Goal: Information Seeking & Learning: Check status

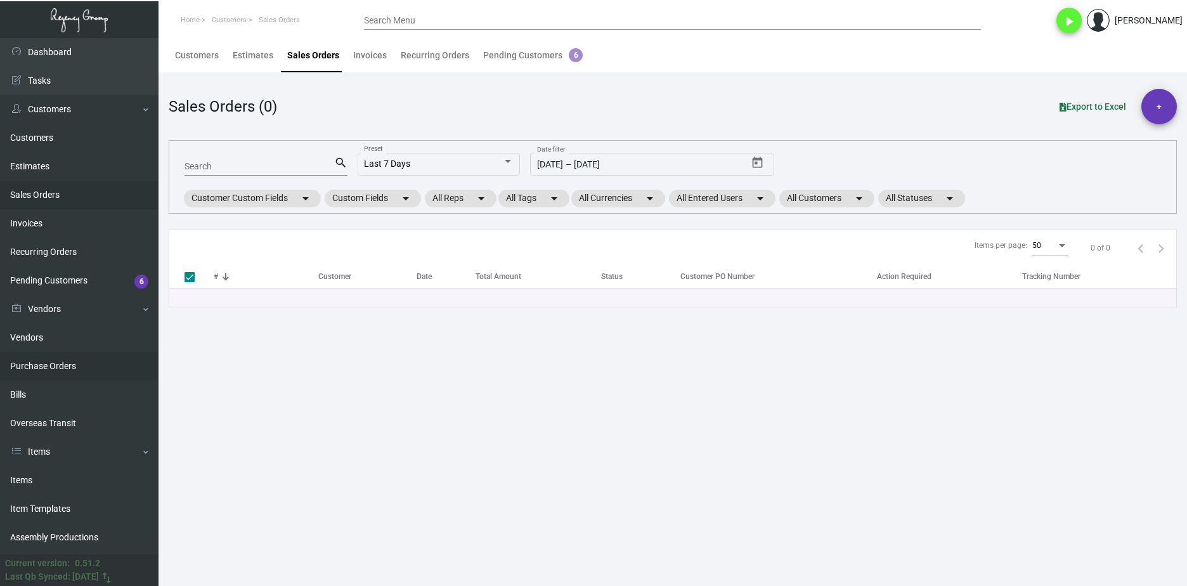
click at [58, 363] on link "Purchase Orders" at bounding box center [79, 366] width 159 height 29
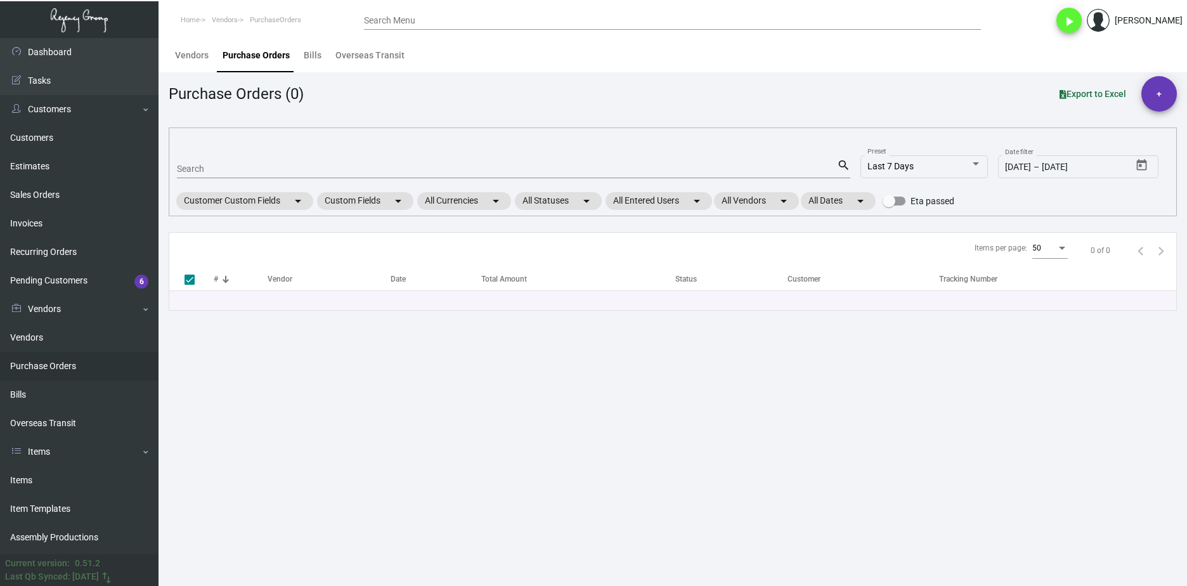
click at [304, 169] on input "Search" at bounding box center [507, 169] width 660 height 10
paste input "102618"
type input "102618"
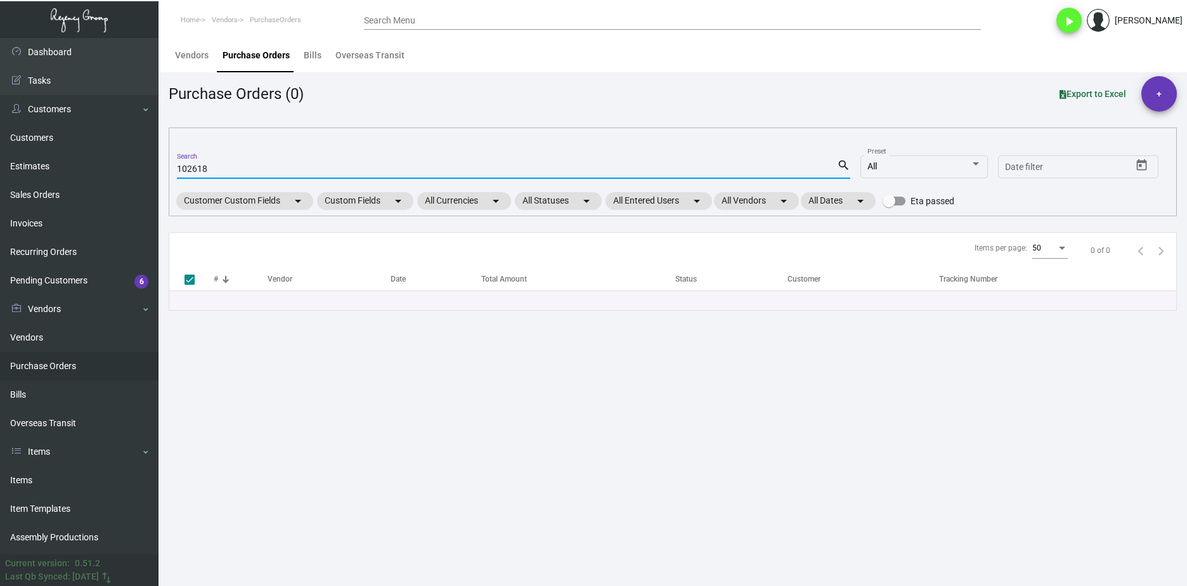
checkbox input "false"
type input "102618"
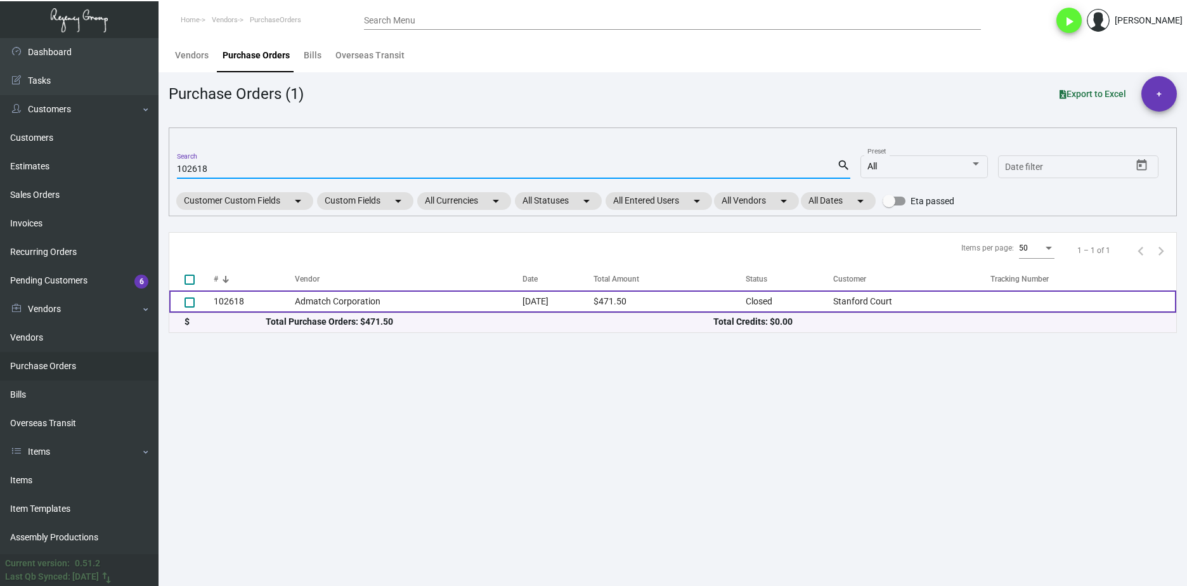
click at [288, 308] on td "102618" at bounding box center [254, 302] width 81 height 22
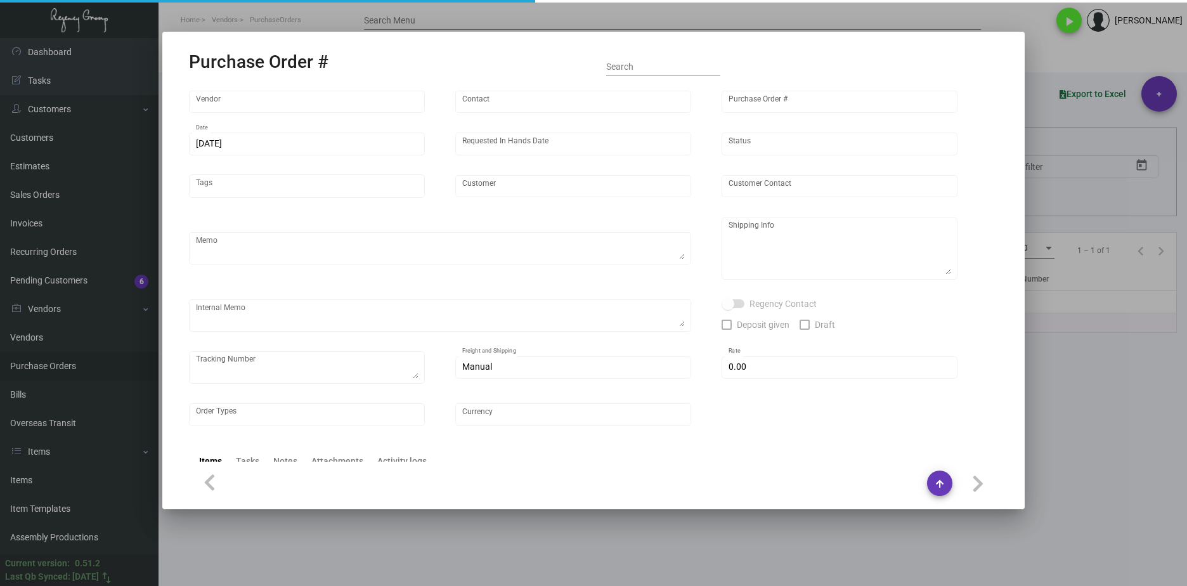
type input "Admatch Corporation"
type input "Order Entry"
type input "102618"
type input "[DATE]"
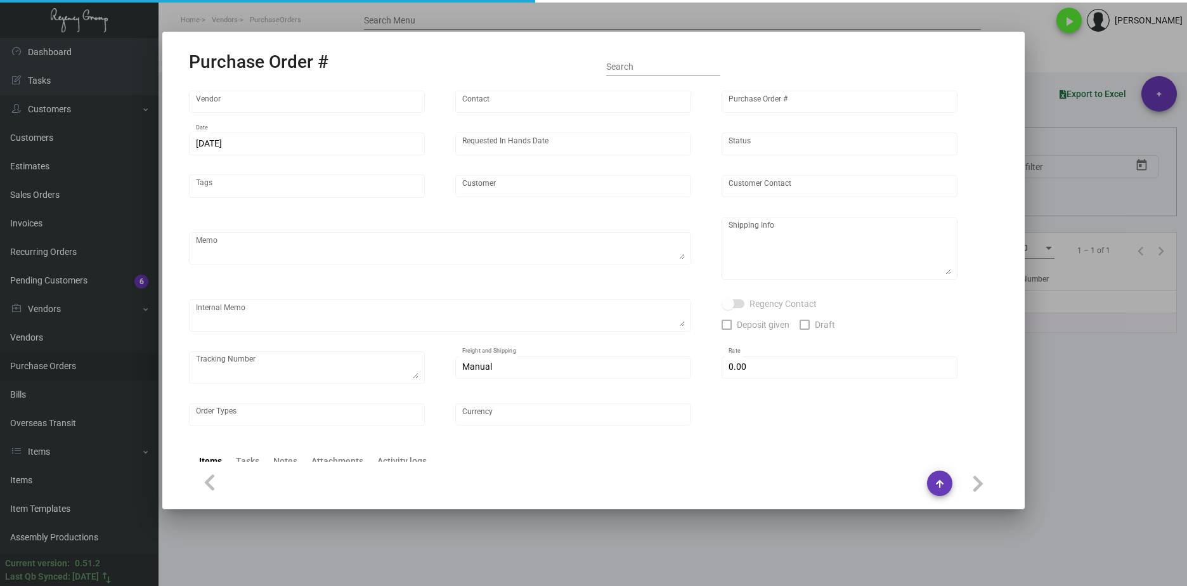
type input "Stanford Court"
type input "[PERSON_NAME]"
type textarea "BLIND SHIP ON UPS# 1AY276"
type textarea "Stanford Court - [PERSON_NAME] [STREET_ADDRESS][US_STATE]"
type input "$ 0.00"
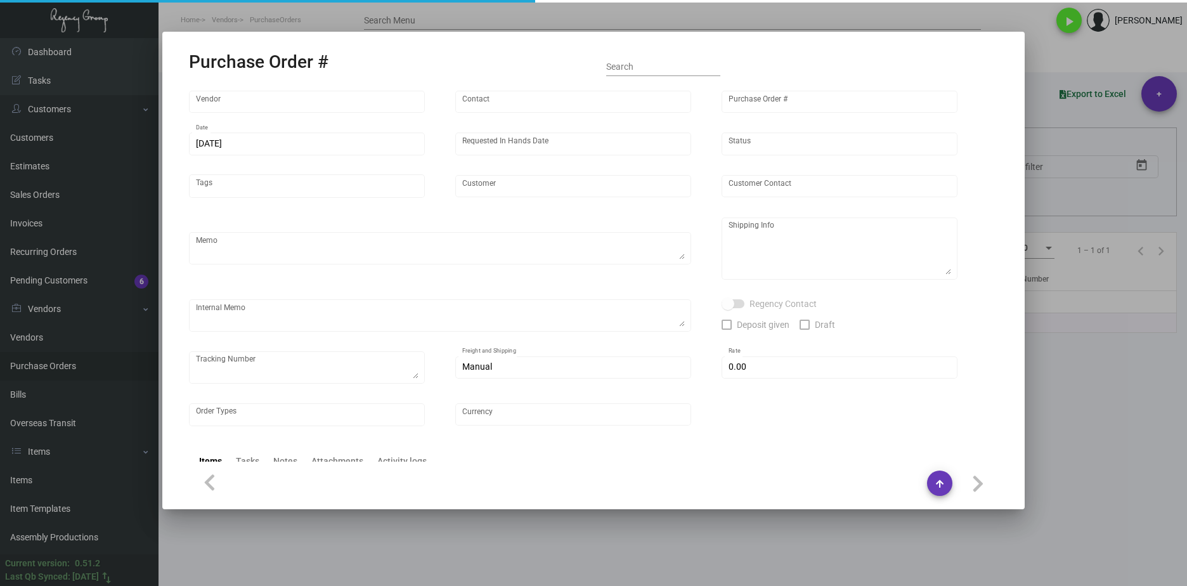
type input "United States Dollar $"
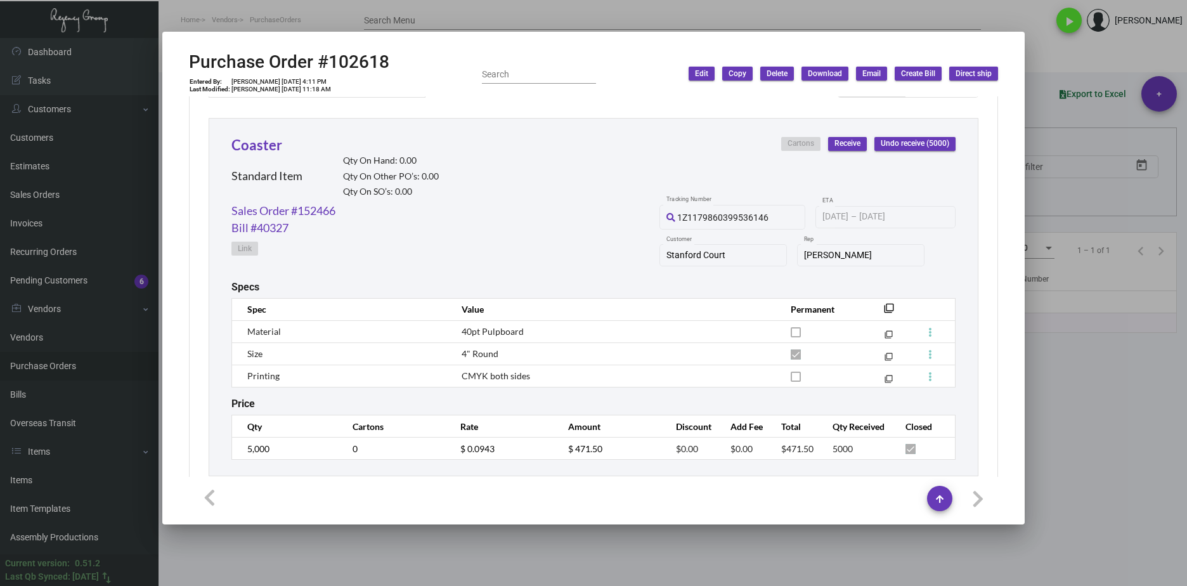
scroll to position [597, 0]
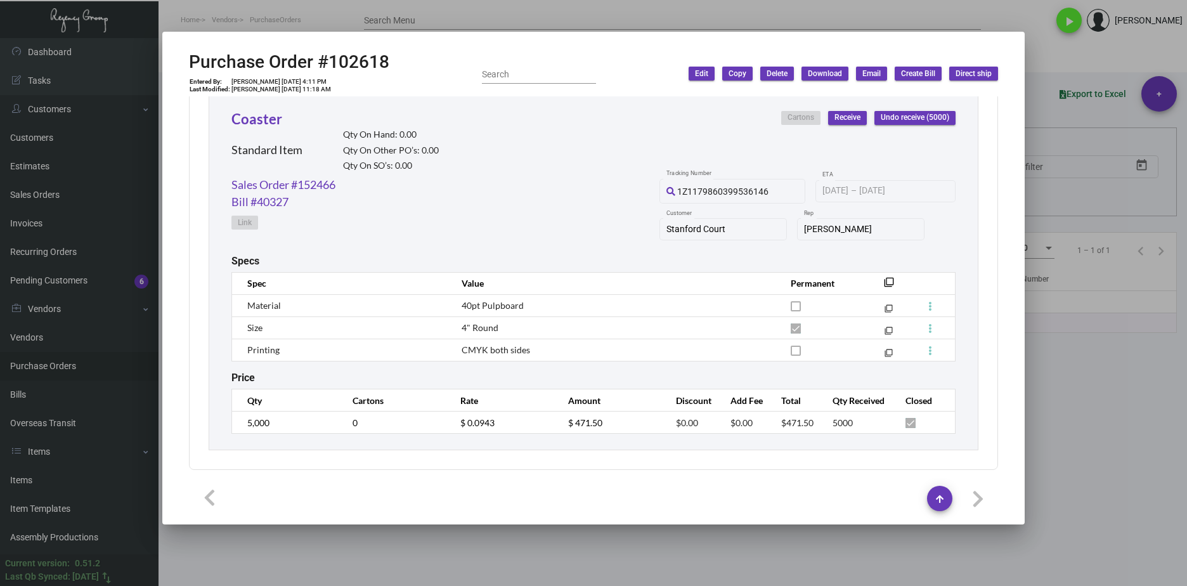
click at [1125, 486] on div at bounding box center [593, 293] width 1187 height 586
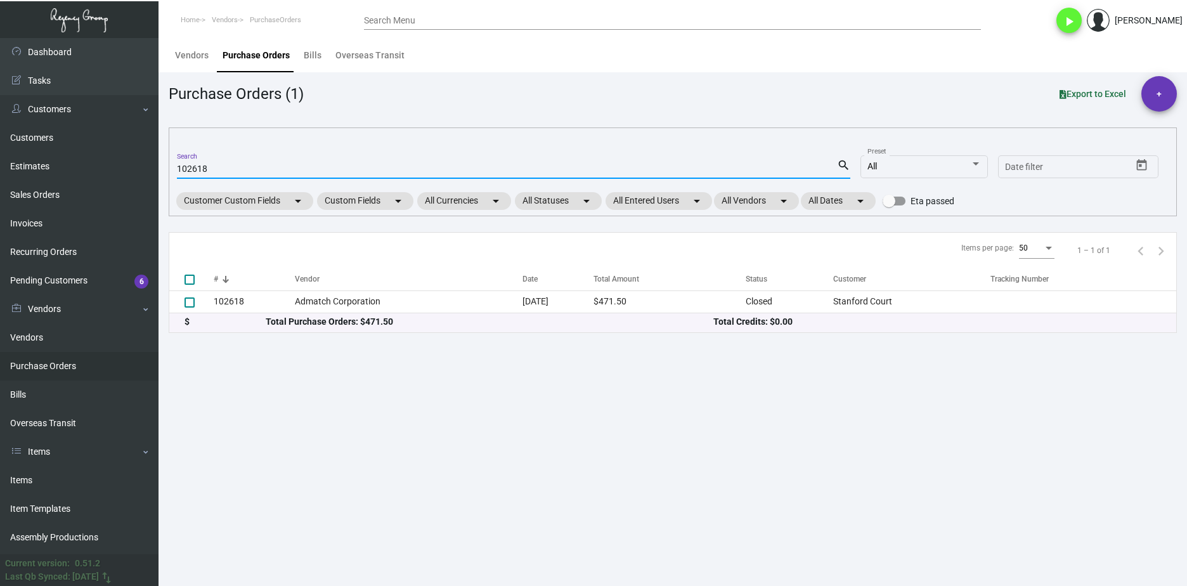
click at [193, 170] on input "102618" at bounding box center [507, 169] width 660 height 10
paste input "94709"
type input "94709"
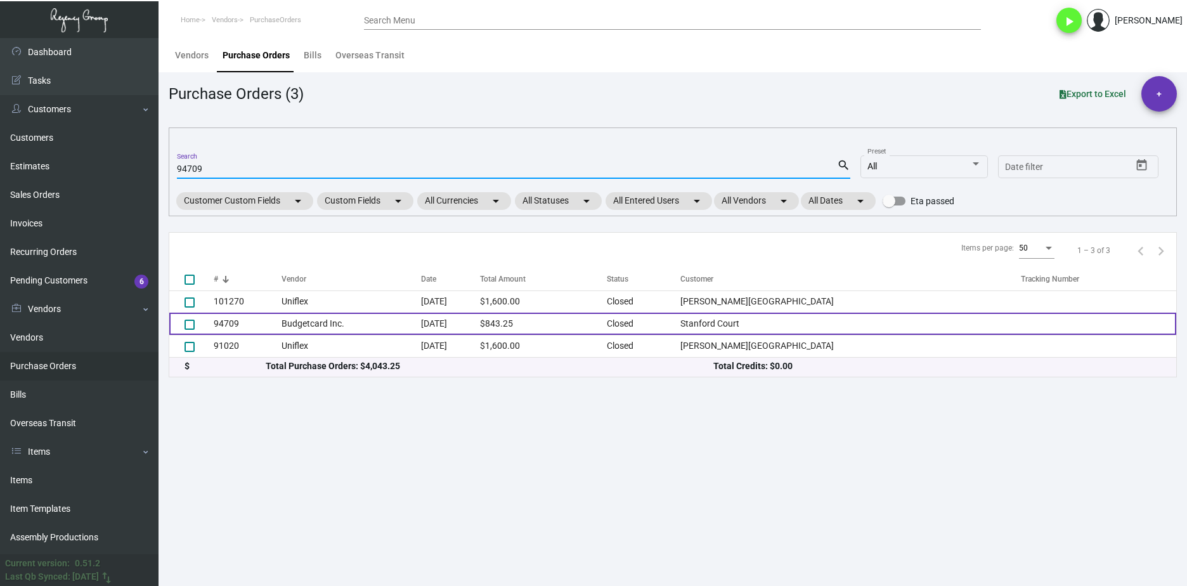
click at [264, 325] on td "94709" at bounding box center [248, 324] width 68 height 22
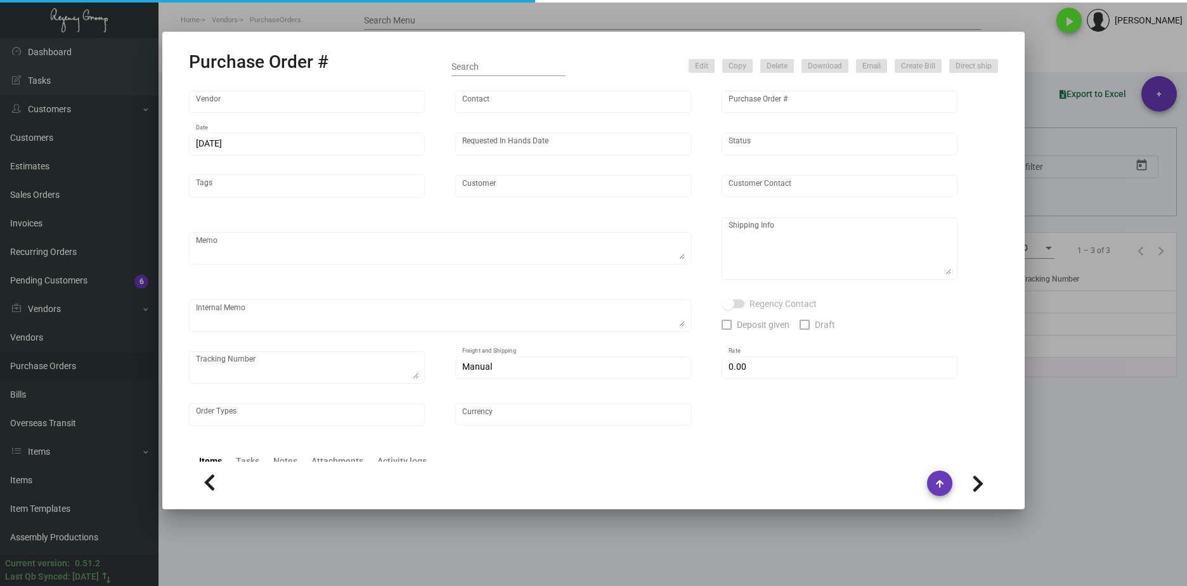
type input "Budgetcard Inc."
type input "[PERSON_NAME]"
type input "94709"
type input "[DATE]"
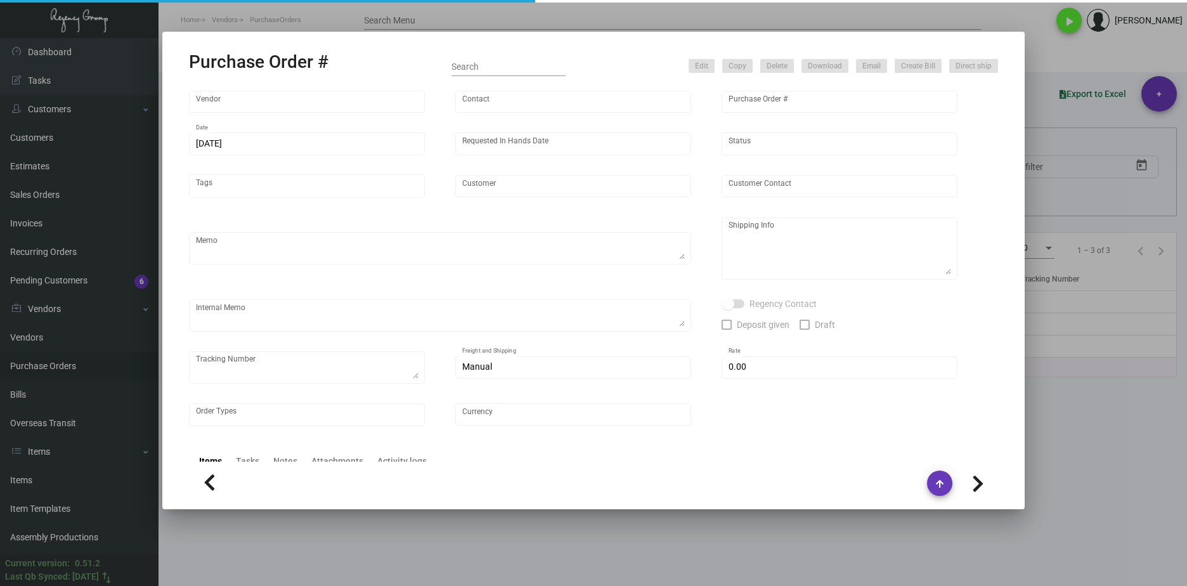
type input "Stanford Court"
type input "[PERSON_NAME]"
type textarea "Stanford Court - [PERSON_NAME] [STREET_ADDRESS][US_STATE]"
type input "$ 0.00"
type input "United States Dollar $"
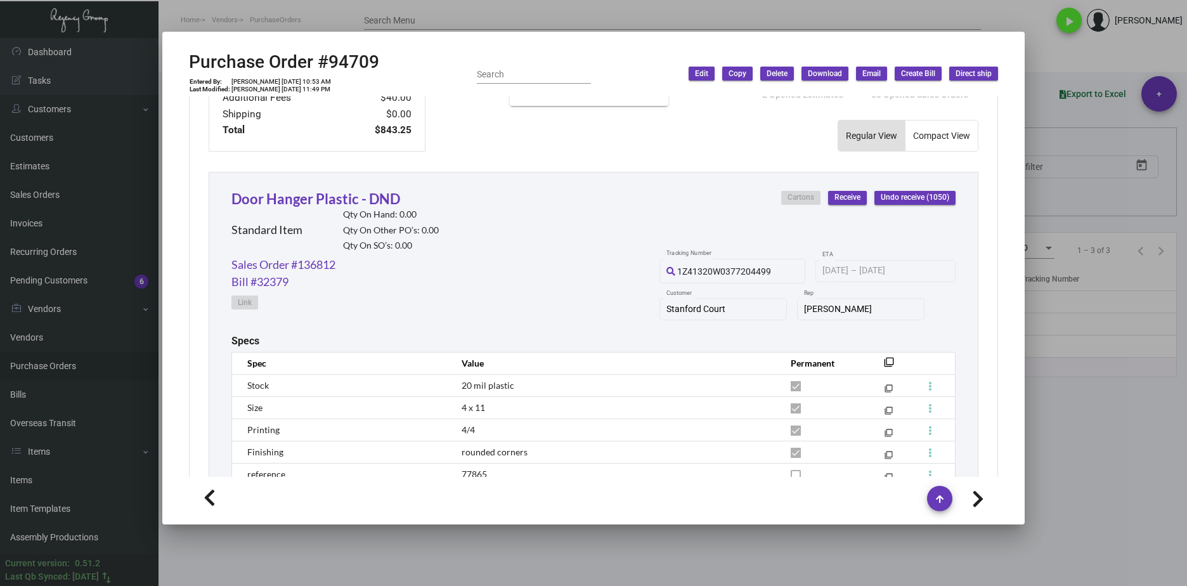
scroll to position [641, 0]
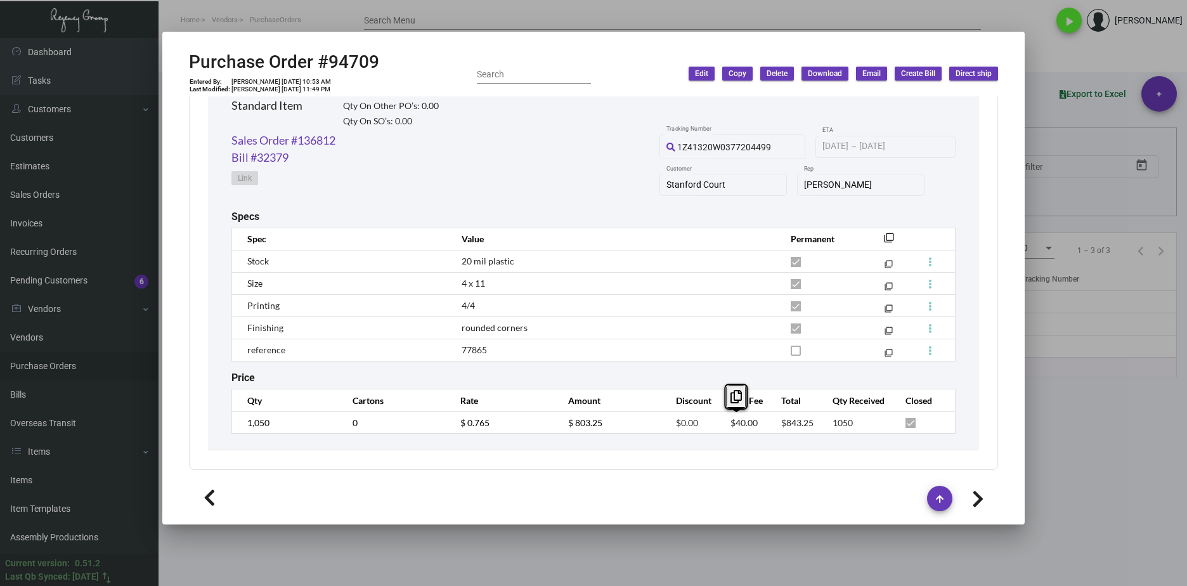
drag, startPoint x: 754, startPoint y: 426, endPoint x: 719, endPoint y: 429, distance: 34.3
click at [719, 429] on td "$40.00" at bounding box center [743, 423] width 51 height 22
copy span "$40.00"
click at [325, 140] on link "Sales Order #136812" at bounding box center [284, 140] width 104 height 17
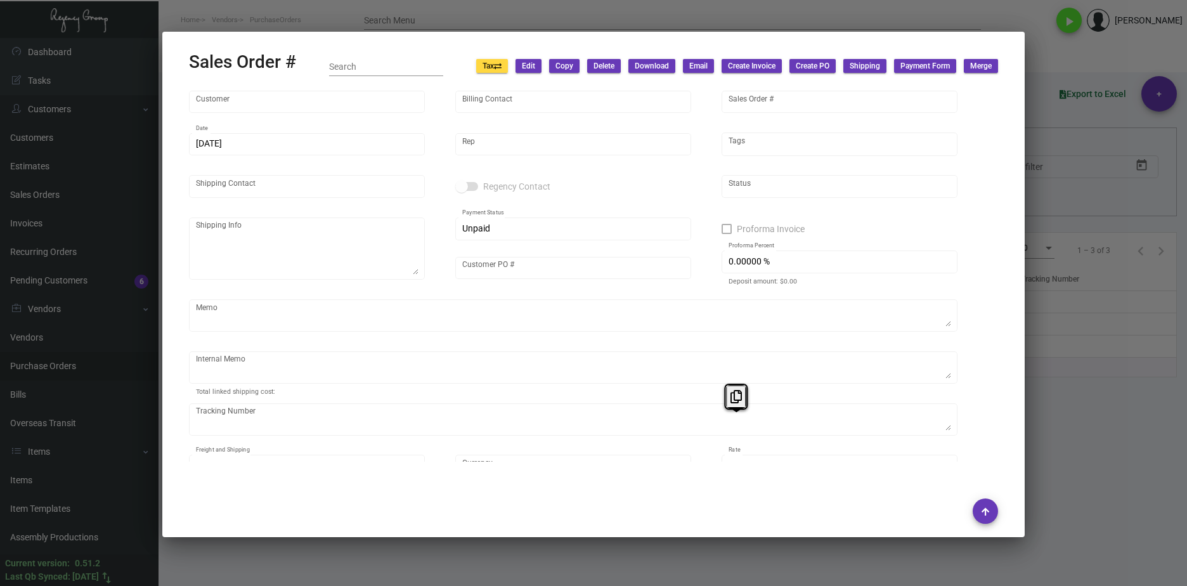
type input "Stanford Court"
type input "[PERSON_NAME]"
type input "136812"
type input "[DATE]"
type input "[PERSON_NAME]"
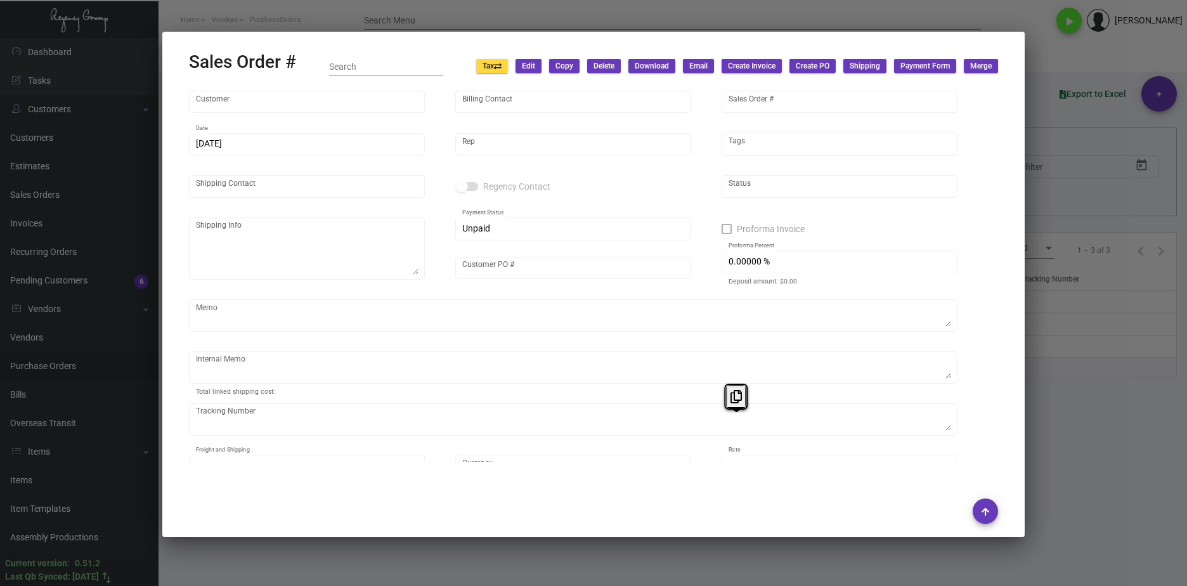
type input "[PERSON_NAME]"
type textarea "Stanford Court - [PERSON_NAME] [STREET_ADDRESS][US_STATE]"
type input "P404000007592"
type textarea "3 Boxes Postcards - Shipped UPS Ground Cost $48.21 By Desean [DATE]"
type input "United States Dollar $"
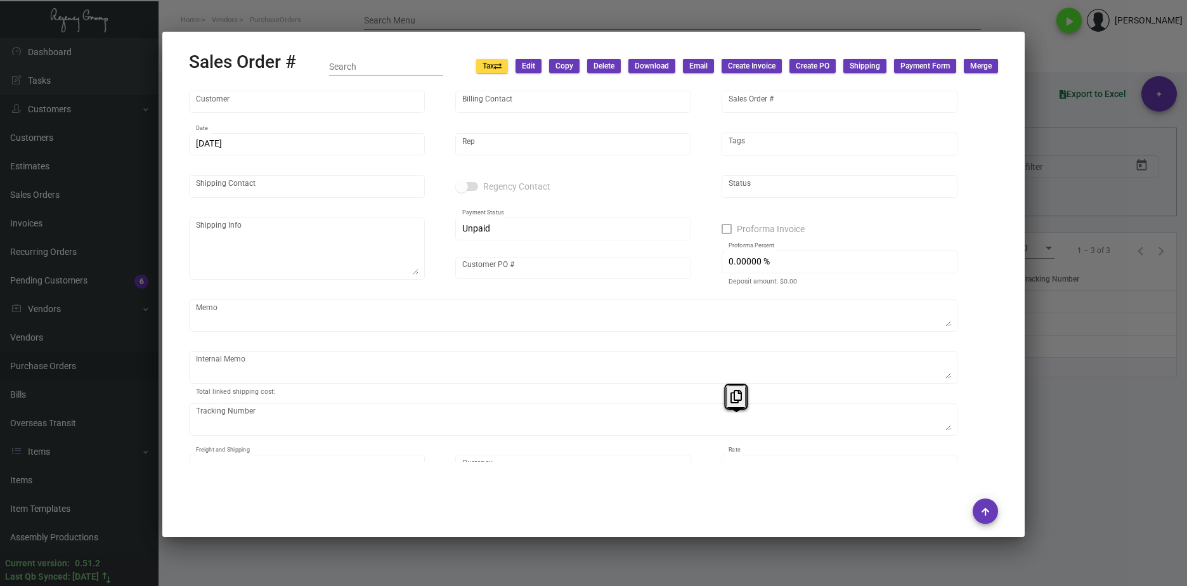
type input "$ 129.84"
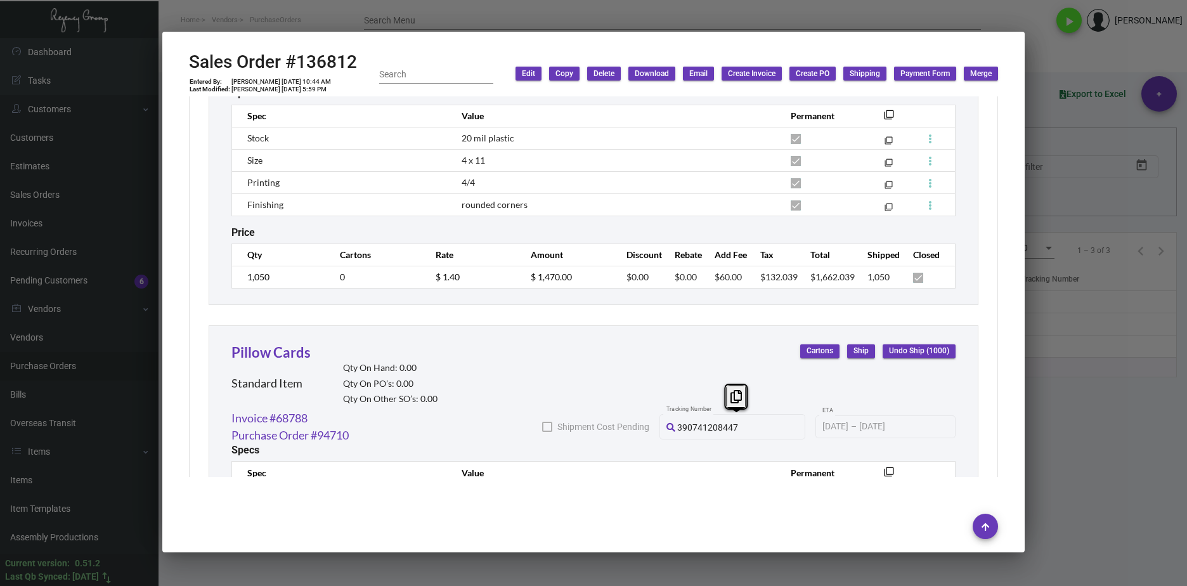
scroll to position [888, 0]
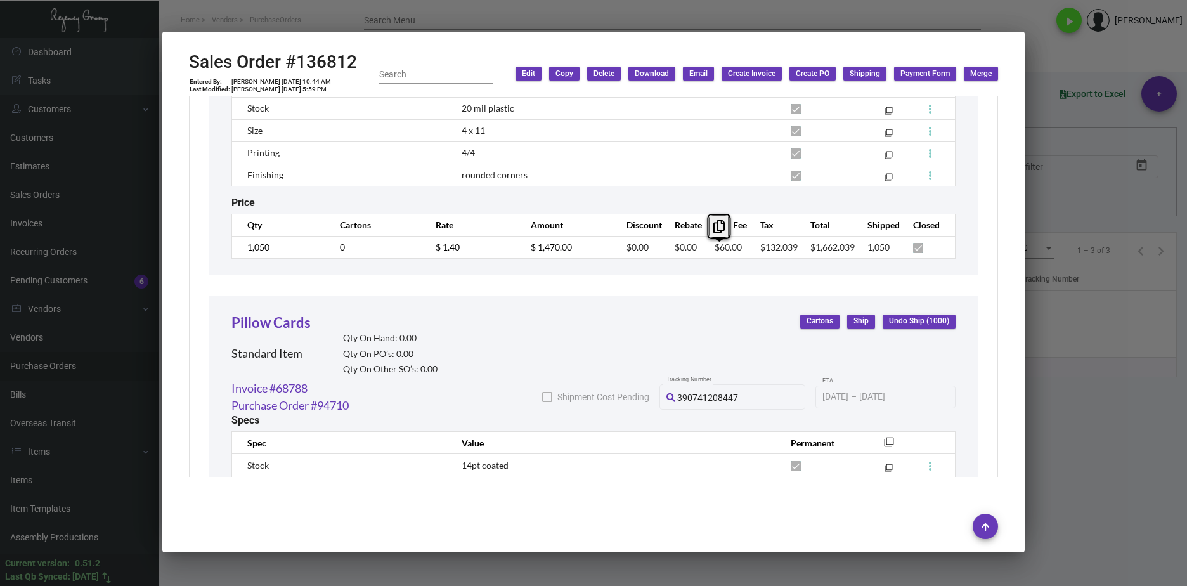
drag, startPoint x: 735, startPoint y: 252, endPoint x: 700, endPoint y: 252, distance: 34.9
click at [702, 252] on td "$60.00" at bounding box center [724, 247] width 45 height 22
copy span "$60.00"
click at [1083, 428] on div at bounding box center [593, 293] width 1187 height 586
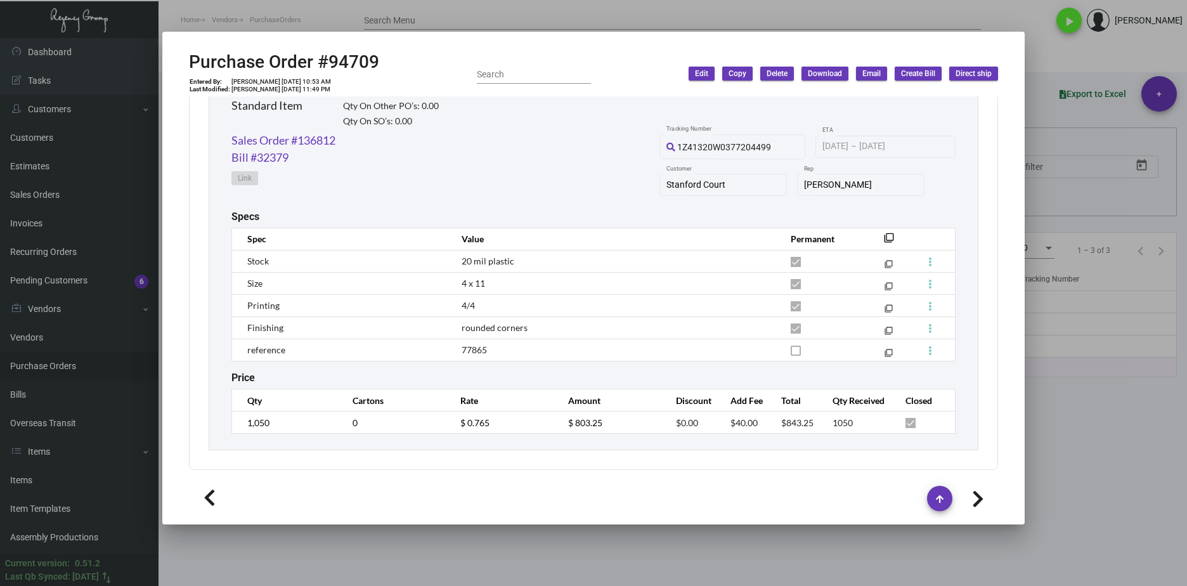
click at [1036, 438] on div at bounding box center [593, 293] width 1187 height 586
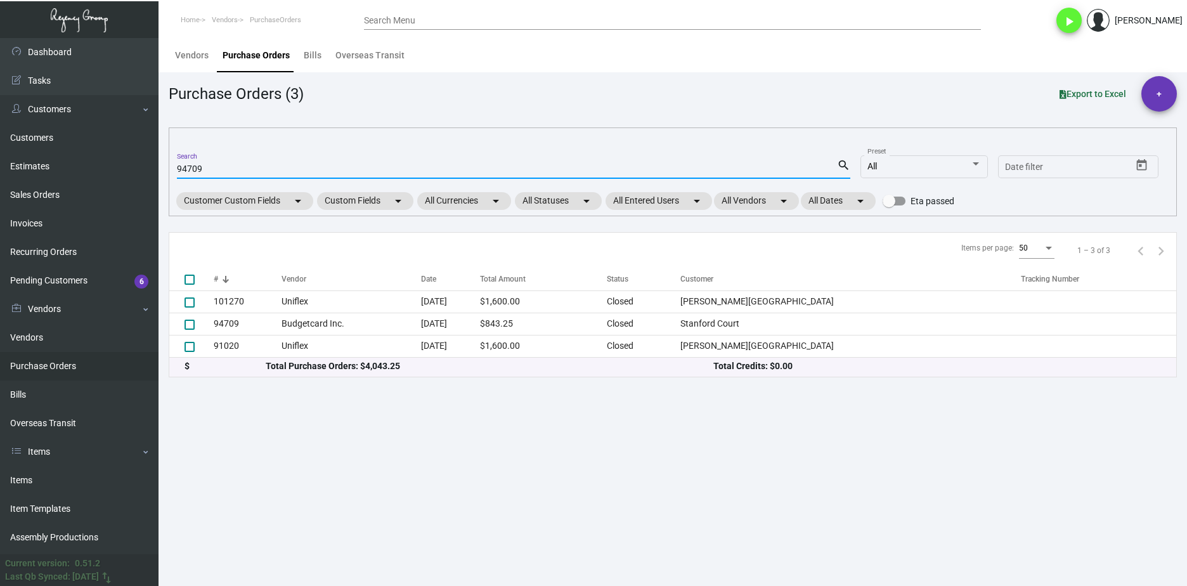
click at [185, 171] on input "94709" at bounding box center [507, 169] width 660 height 10
paste input "9281"
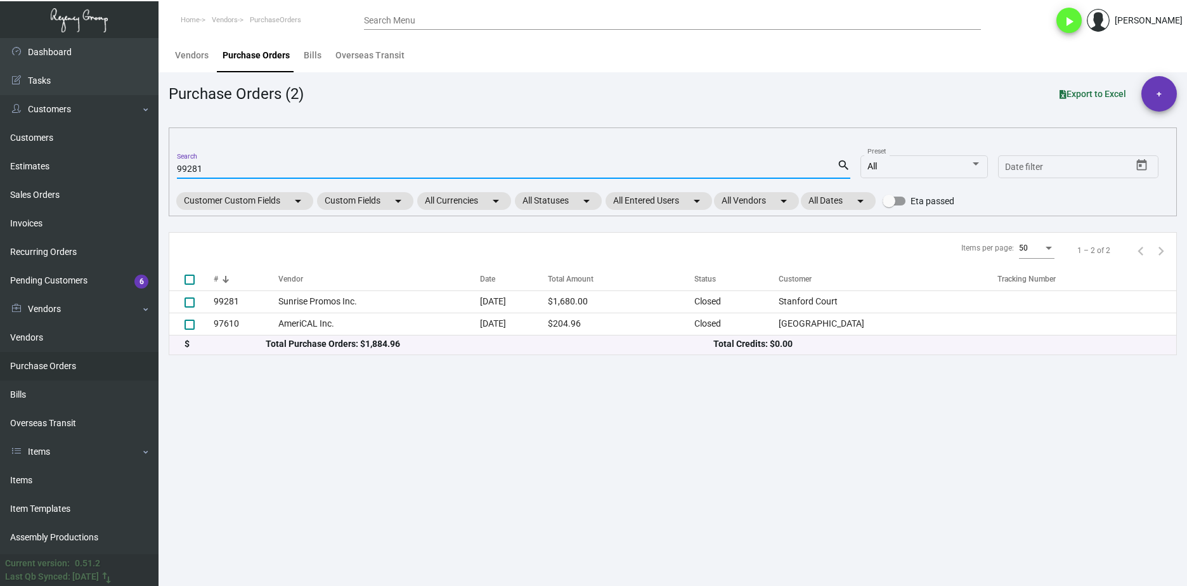
type input "99281"
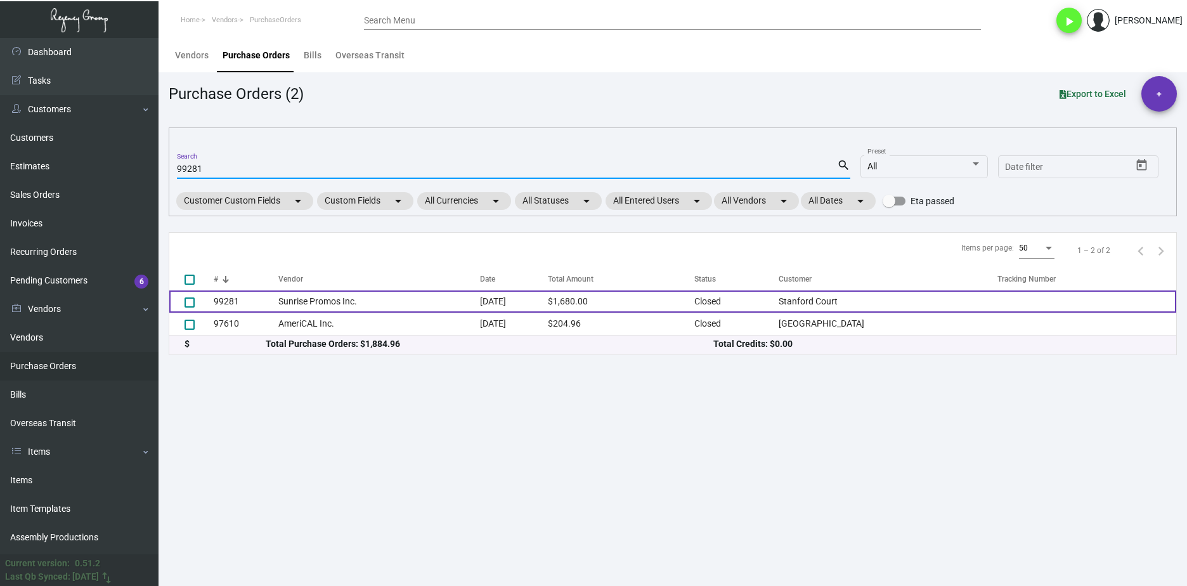
click at [298, 304] on td "Sunrise Promos Inc." at bounding box center [378, 302] width 201 height 22
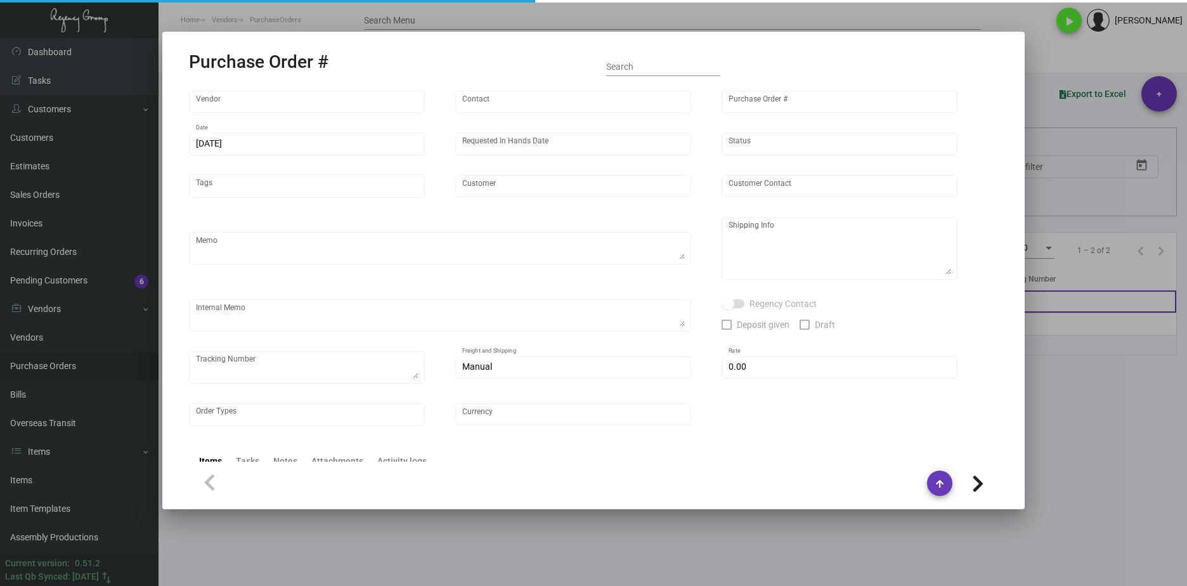
type input "Sunrise Promos Inc."
type input "[PERSON_NAME] MISSING INFO"
type input "99281"
type input "[DATE]"
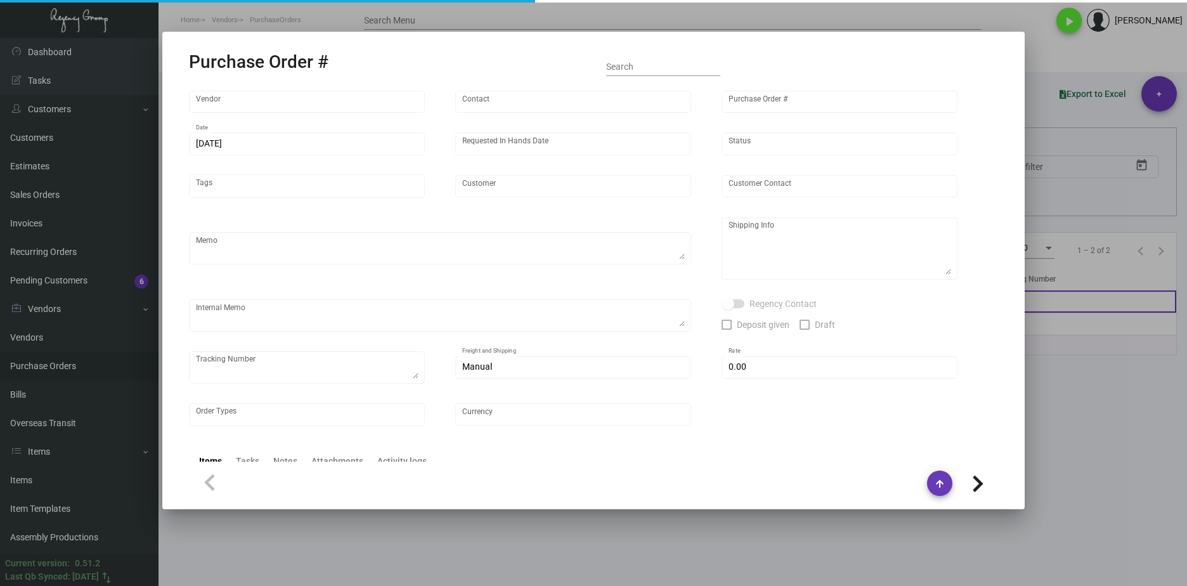
type input "Stanford Court"
type textarea "Reorder - Purchase Order #91629 / pre-production images for approval."
type textarea "Regency Group LA [STREET_ADDRESS]"
type textarea "Sent via TT / Shipping to [GEOGRAPHIC_DATA] - 772679380530"
checkbox input "true"
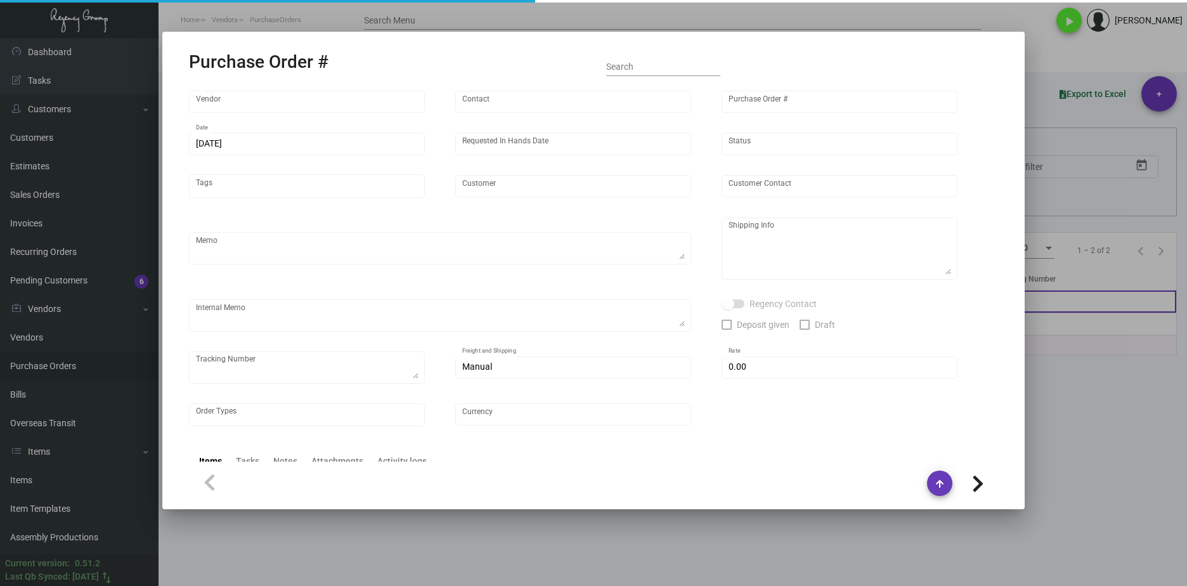
checkbox input "true"
type input "$ 0.00"
type input "United States Dollar $"
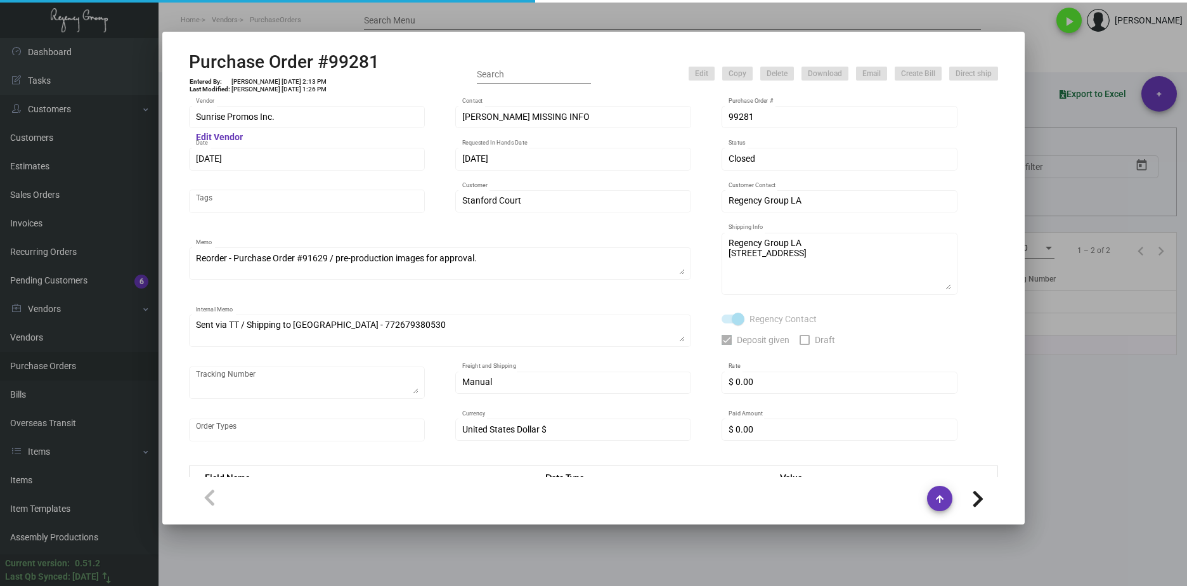
click at [151, 119] on div "Purchase Order #99281 Entered By: [PERSON_NAME] [DATE] 2:13 PM Last Modified: […" at bounding box center [593, 293] width 1187 height 586
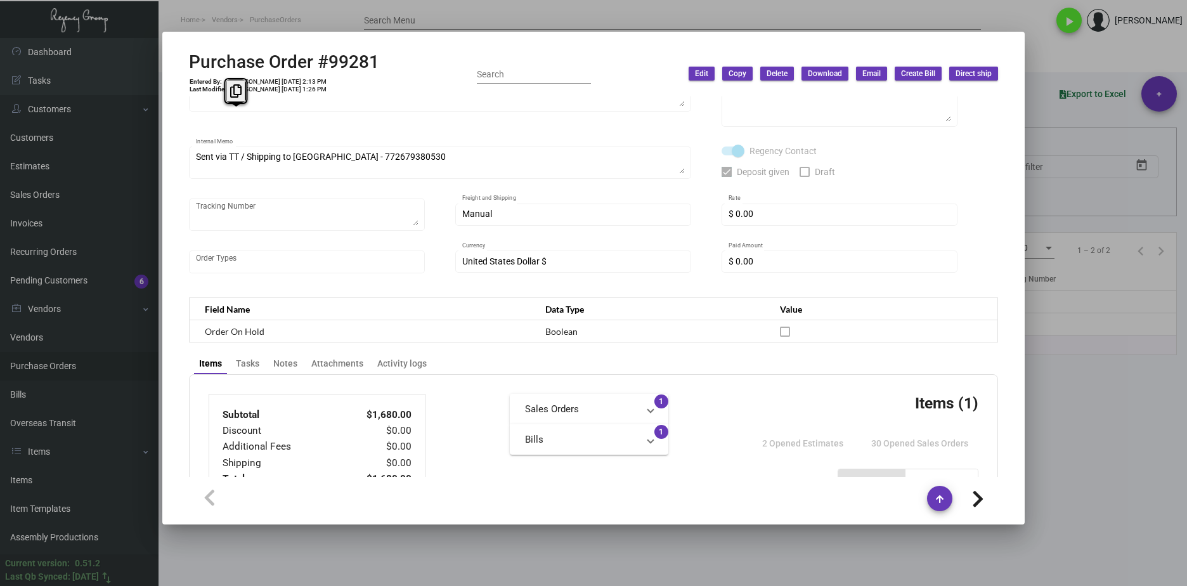
scroll to position [0, 0]
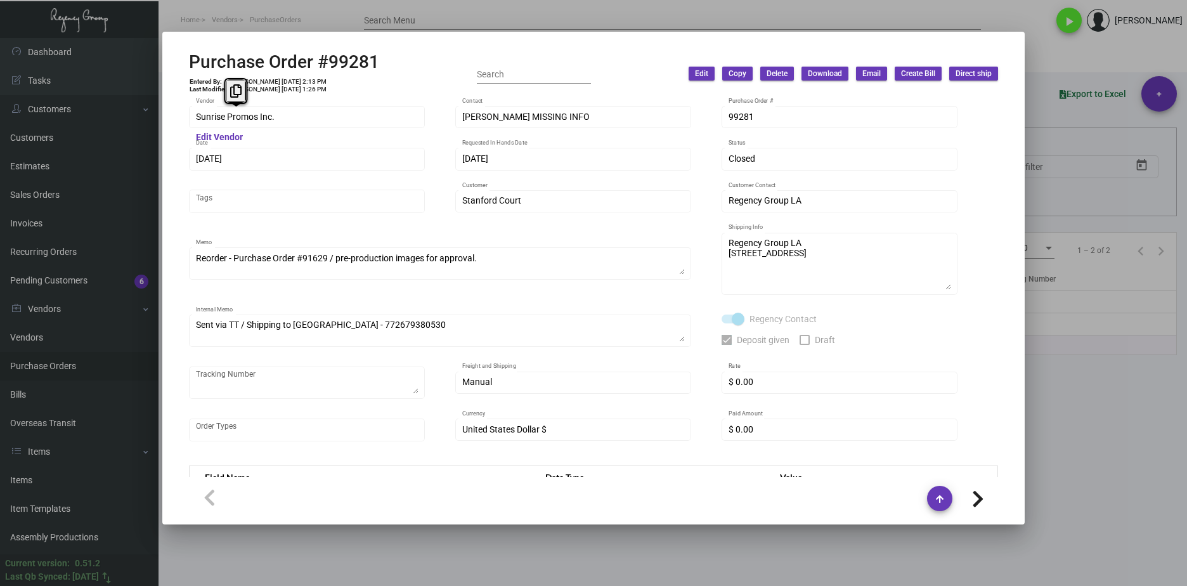
click at [315, 102] on div "Sunrise Promos Inc. Vendor Edit Vendor [PERSON_NAME] MISSING INFO Contact 99281…" at bounding box center [594, 286] width 840 height 381
click at [193, 104] on div "Sunrise Promos Inc. Vendor" at bounding box center [307, 116] width 236 height 25
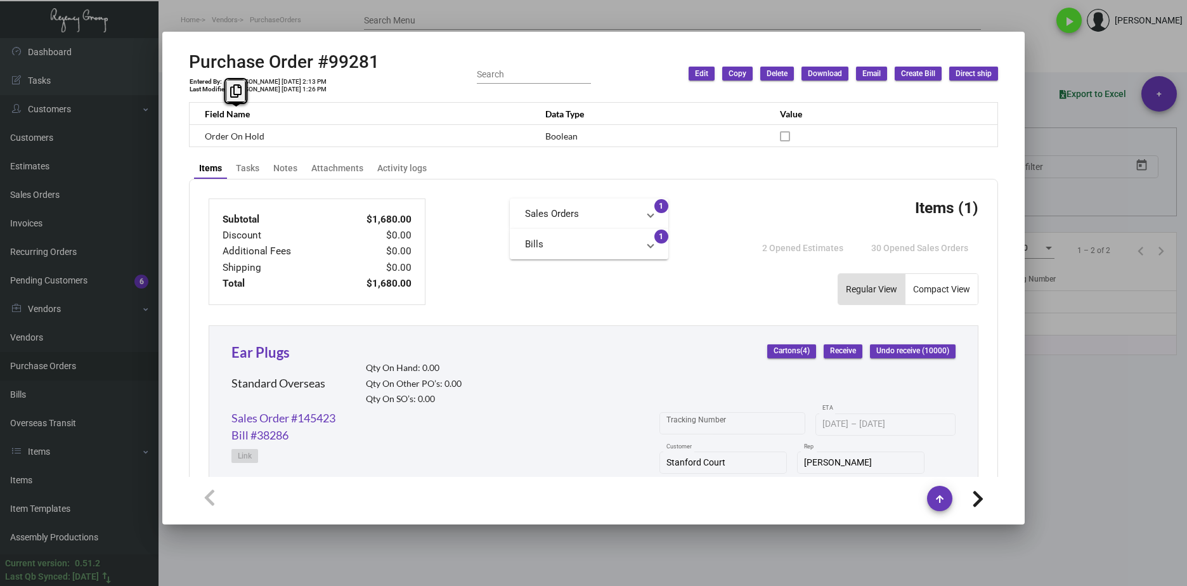
scroll to position [507, 0]
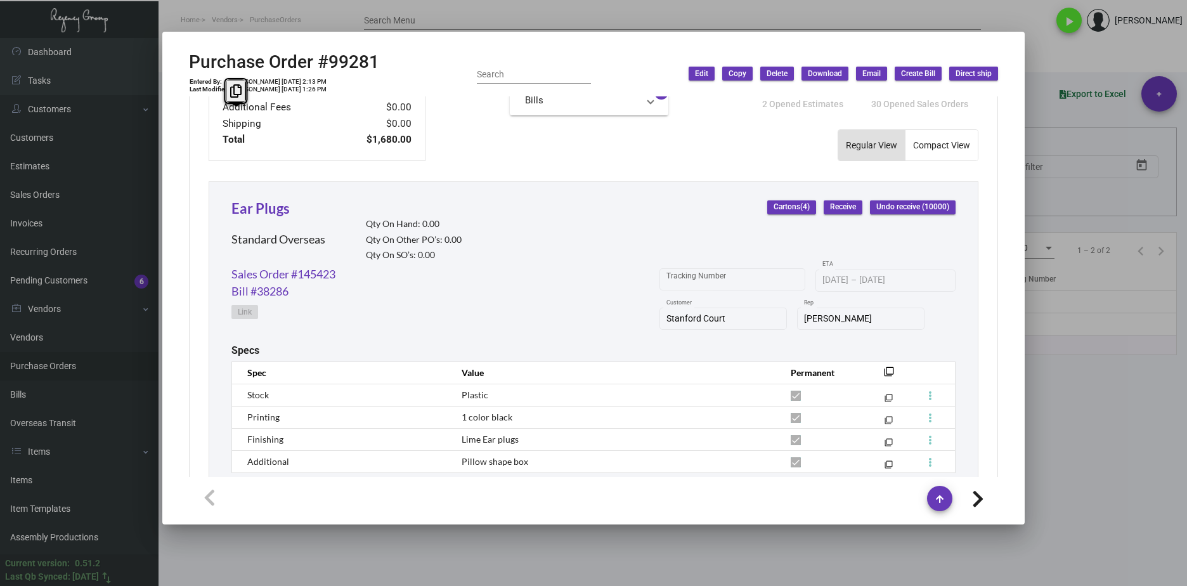
click at [1045, 431] on div at bounding box center [593, 293] width 1187 height 586
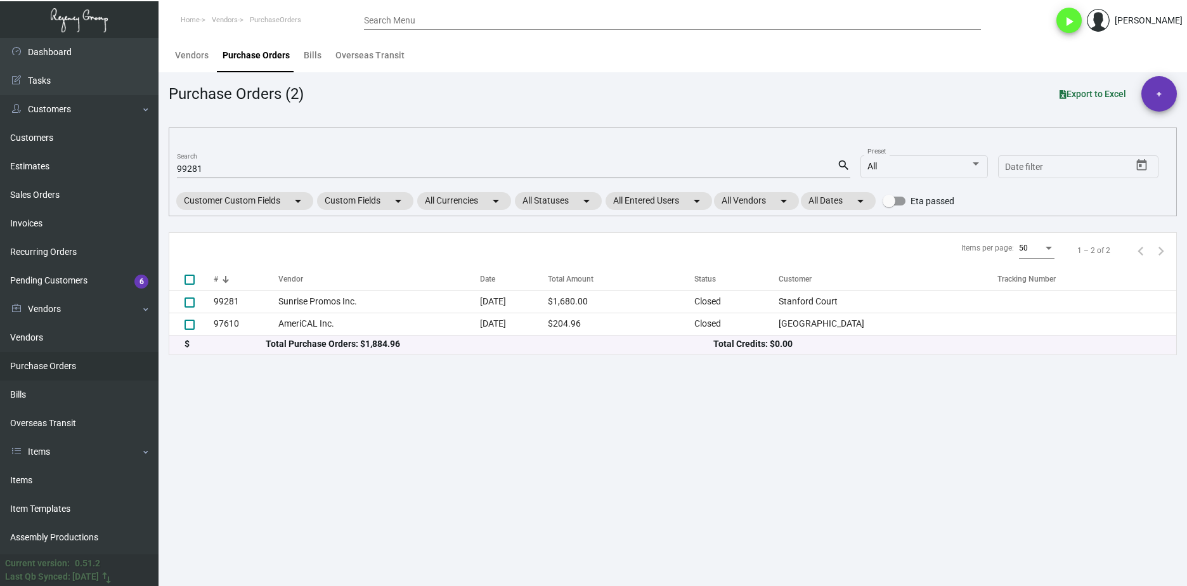
click at [195, 166] on input "99281" at bounding box center [507, 169] width 660 height 10
paste input "10322"
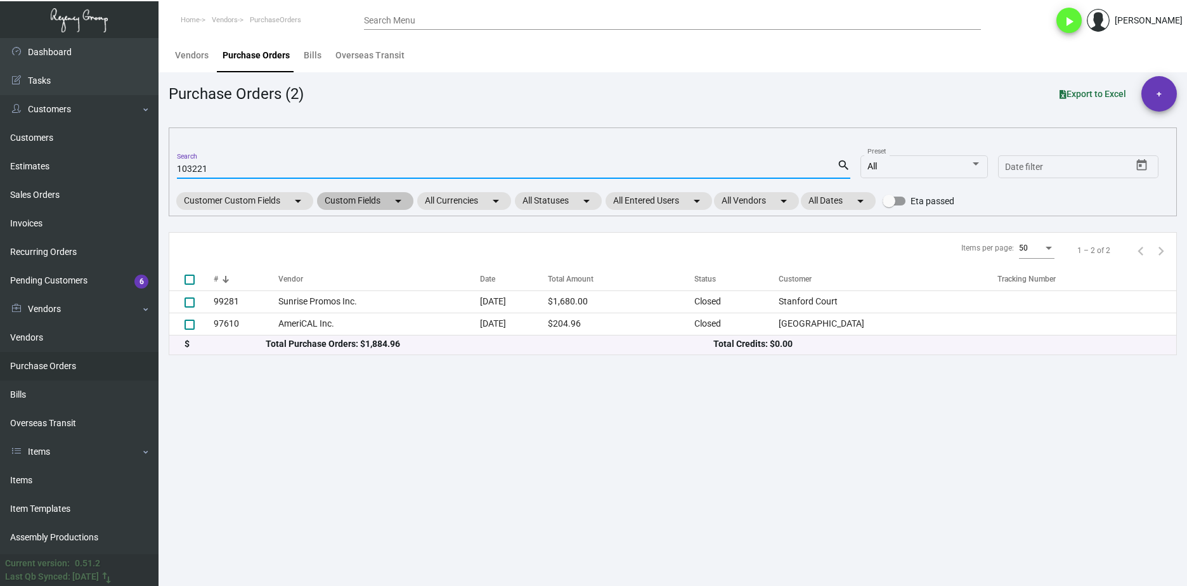
type input "103221"
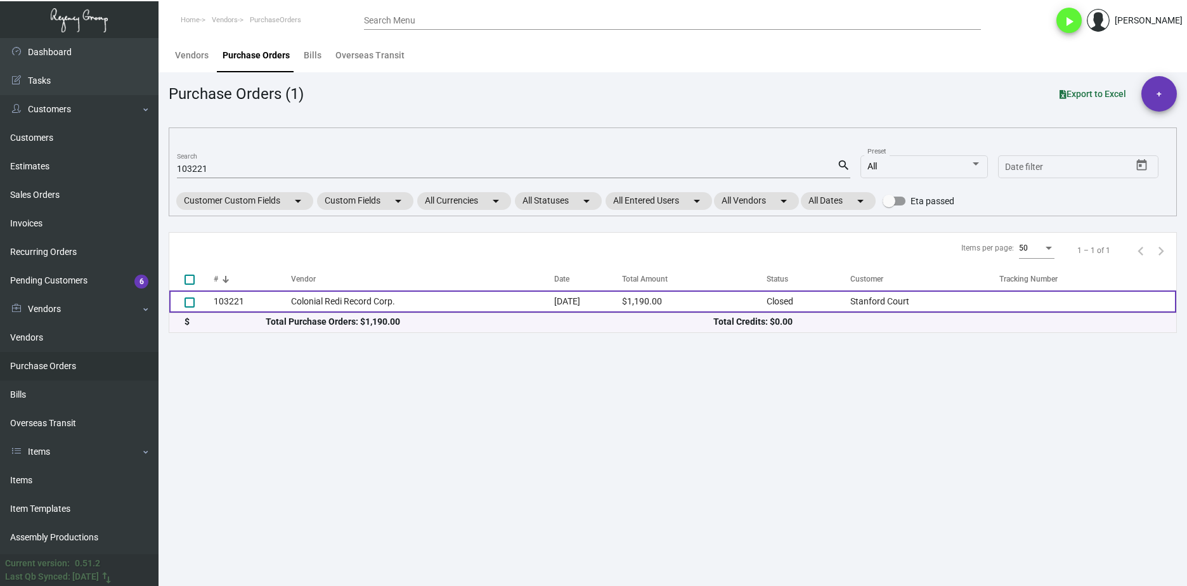
click at [362, 299] on td "Colonial Redi Record Corp." at bounding box center [423, 302] width 264 height 22
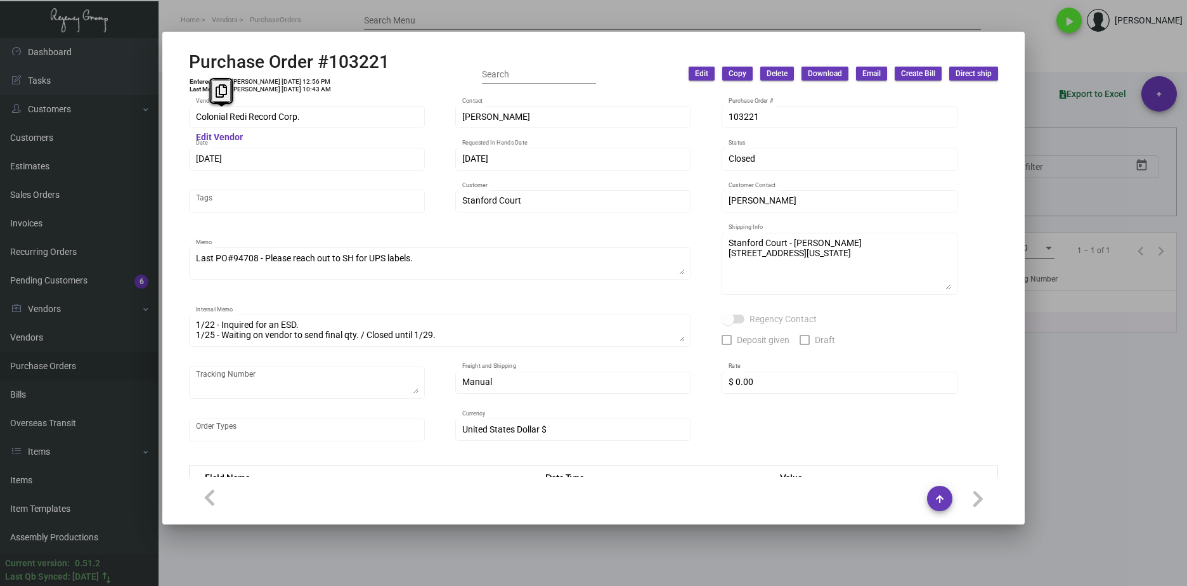
click at [157, 121] on div "Purchase Order #103221 Entered By: [PERSON_NAME] [DATE] 12:56 PM Last Modified:…" at bounding box center [593, 293] width 1187 height 586
